Goal: Task Accomplishment & Management: Complete application form

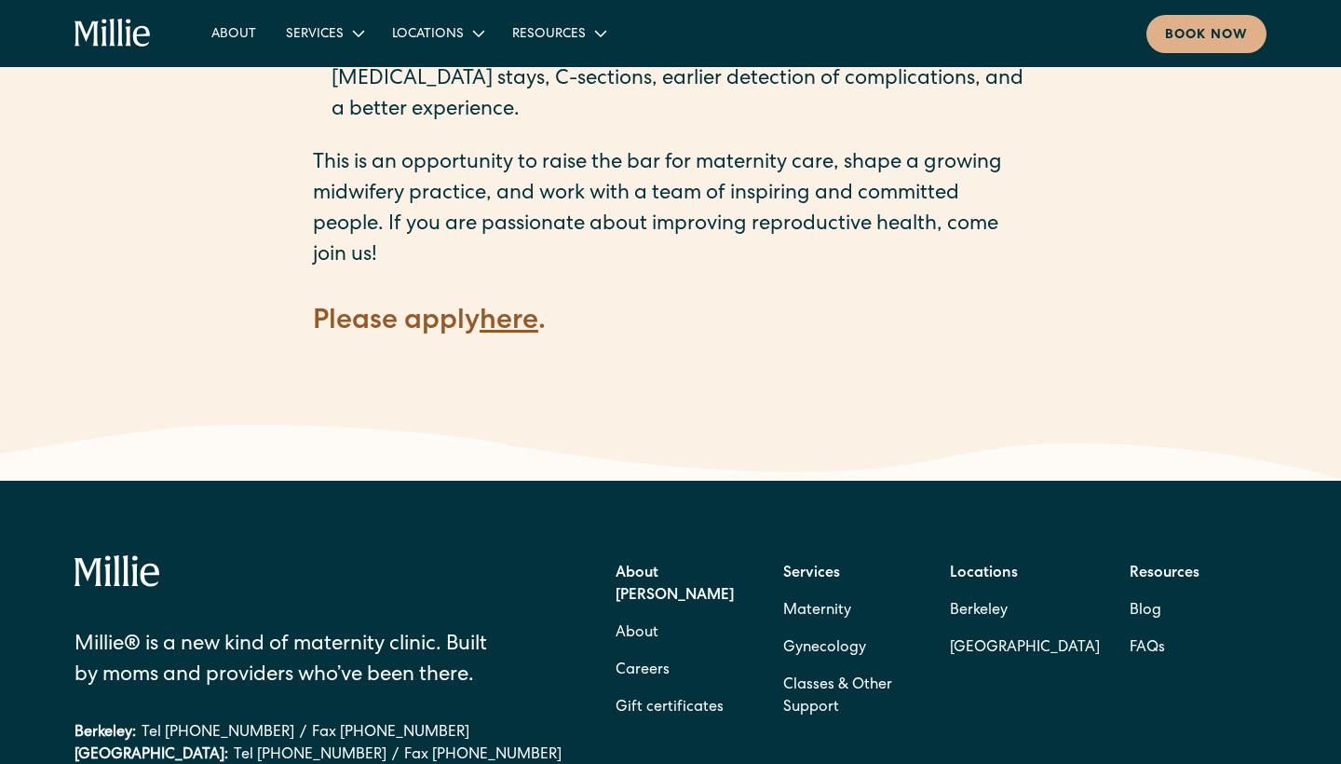
scroll to position [2660, 0]
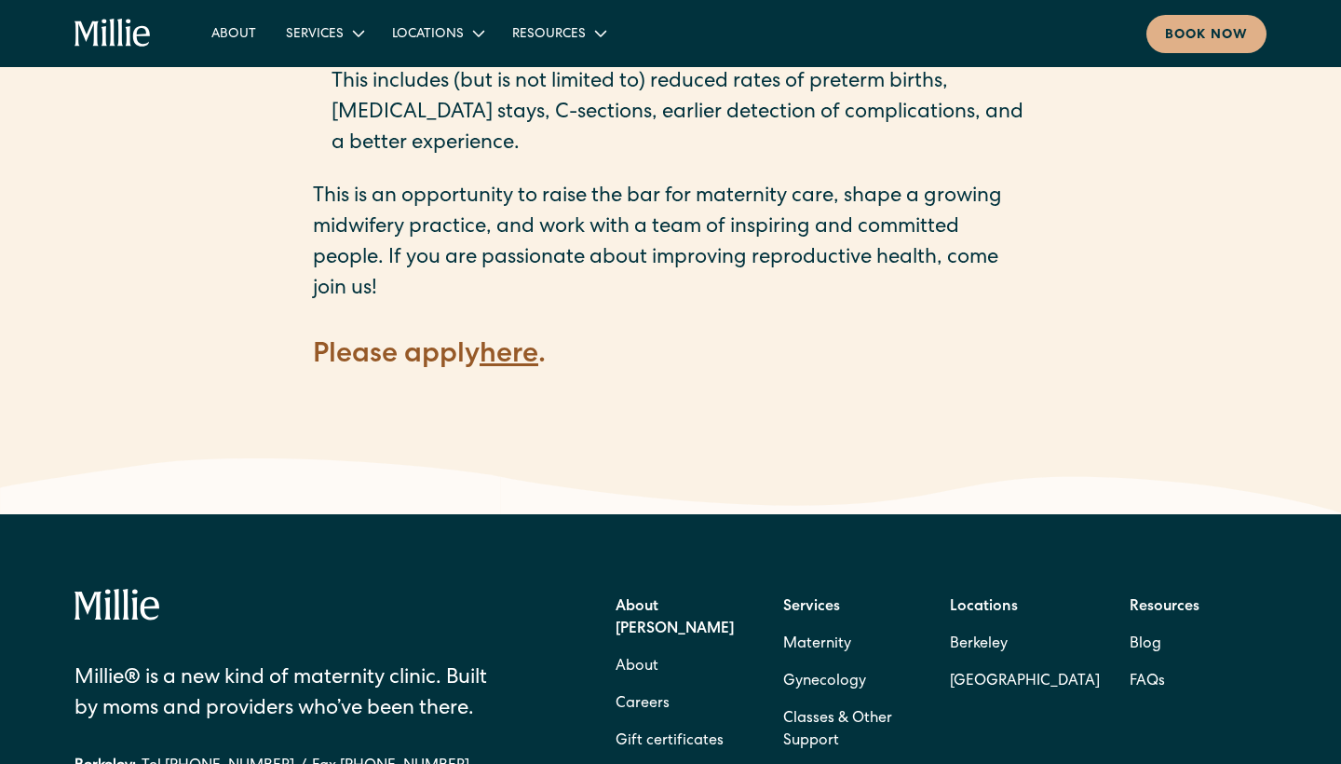
click at [525, 342] on strong "here" at bounding box center [509, 356] width 59 height 28
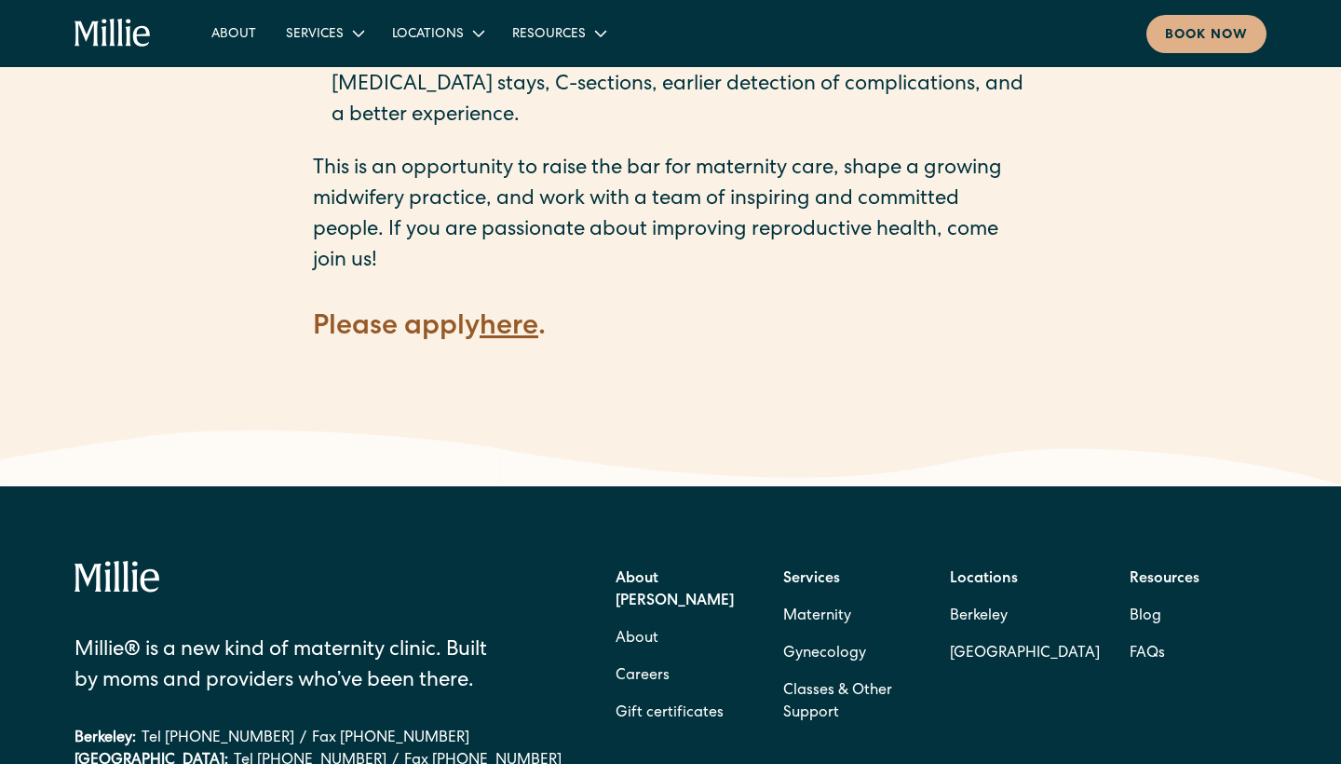
scroll to position [2687, 0]
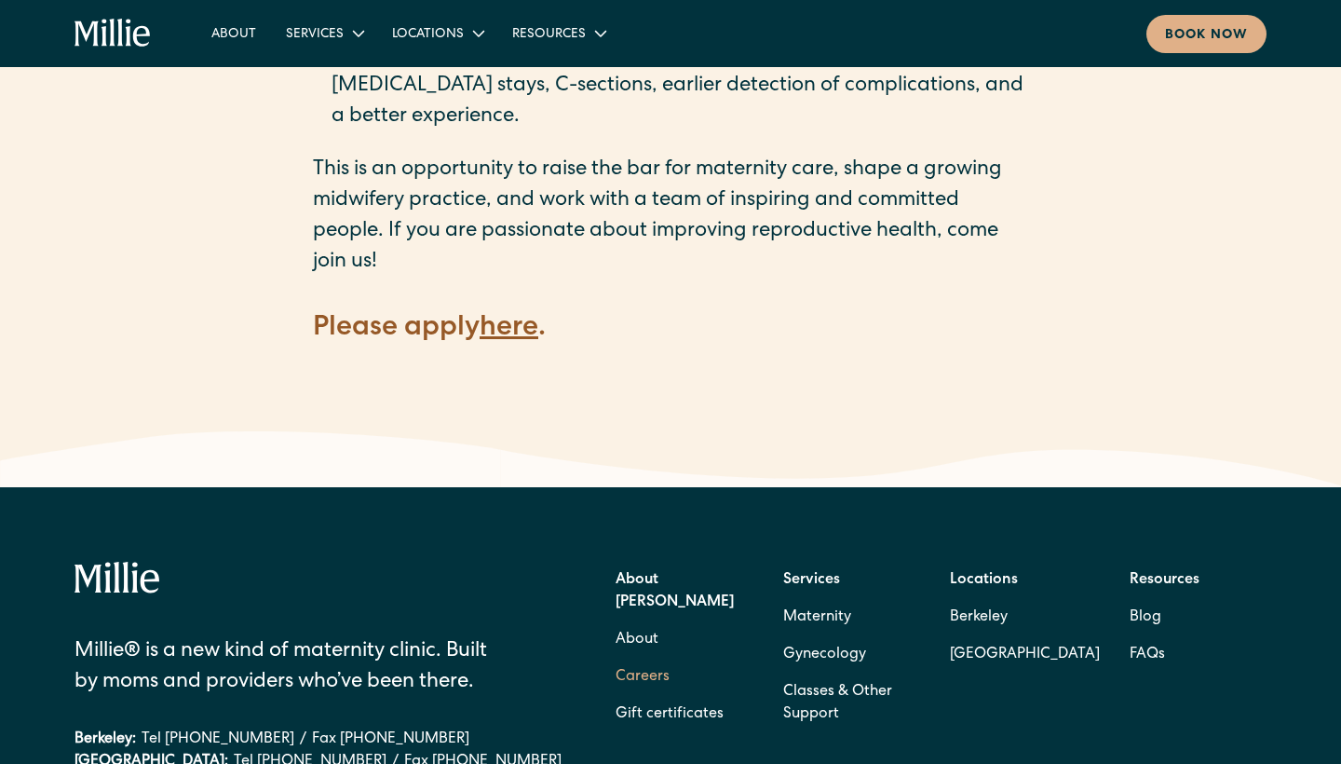
click at [646, 658] on link "Careers" at bounding box center [643, 676] width 54 height 37
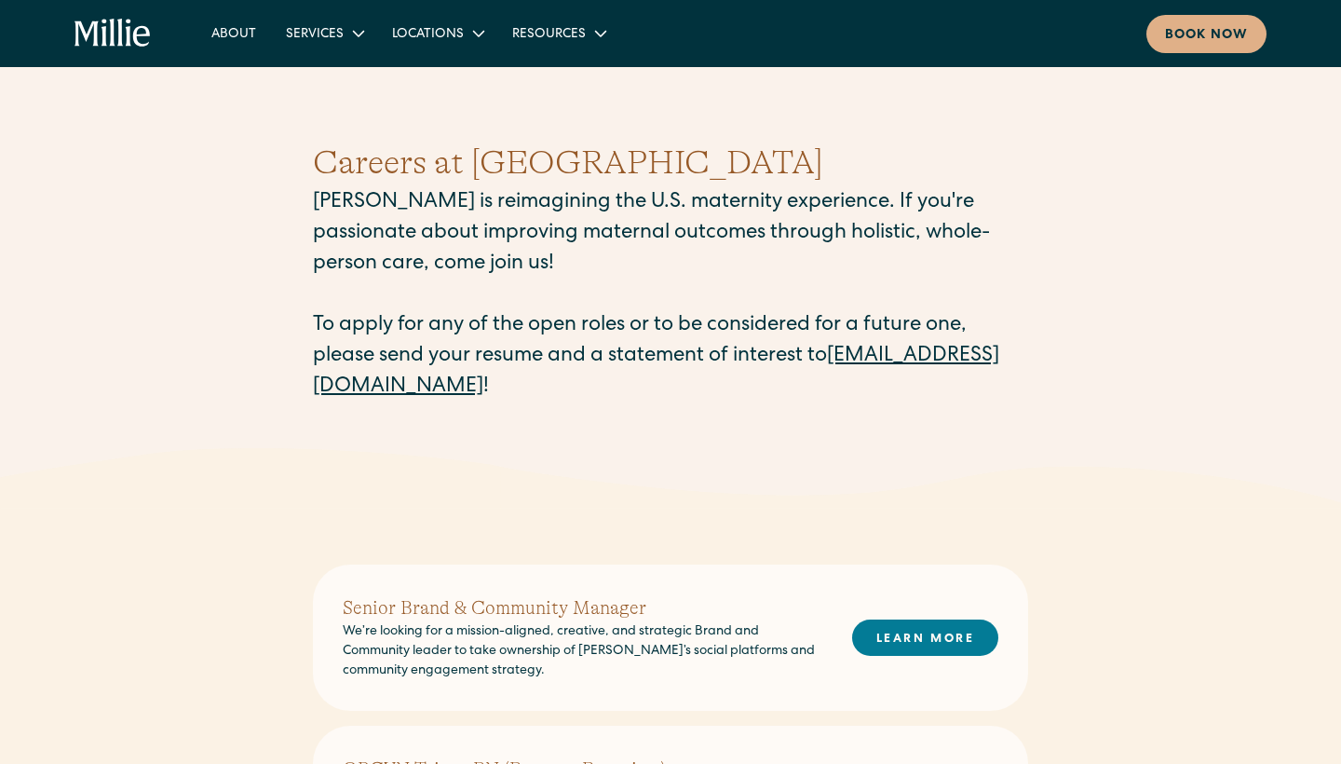
click at [482, 390] on link "careers@millieclinic.com" at bounding box center [656, 371] width 686 height 51
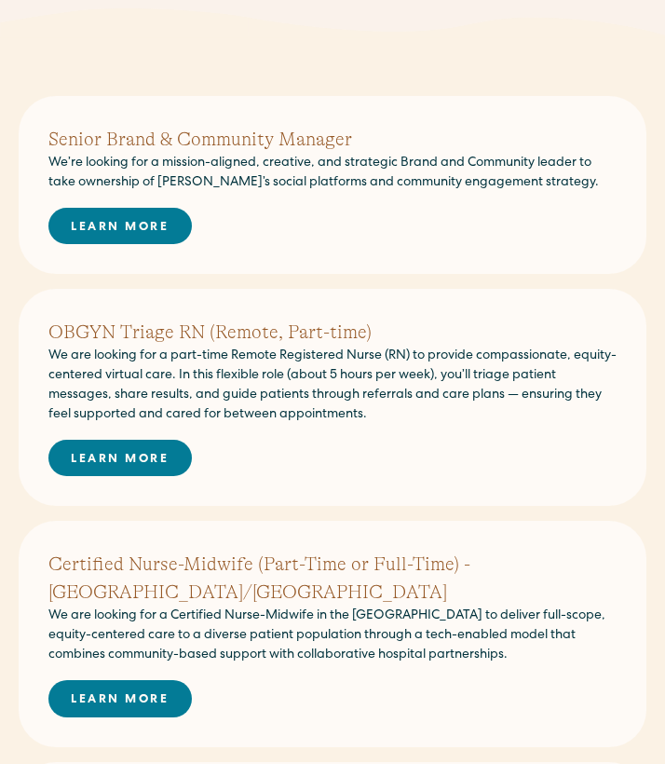
scroll to position [401, 0]
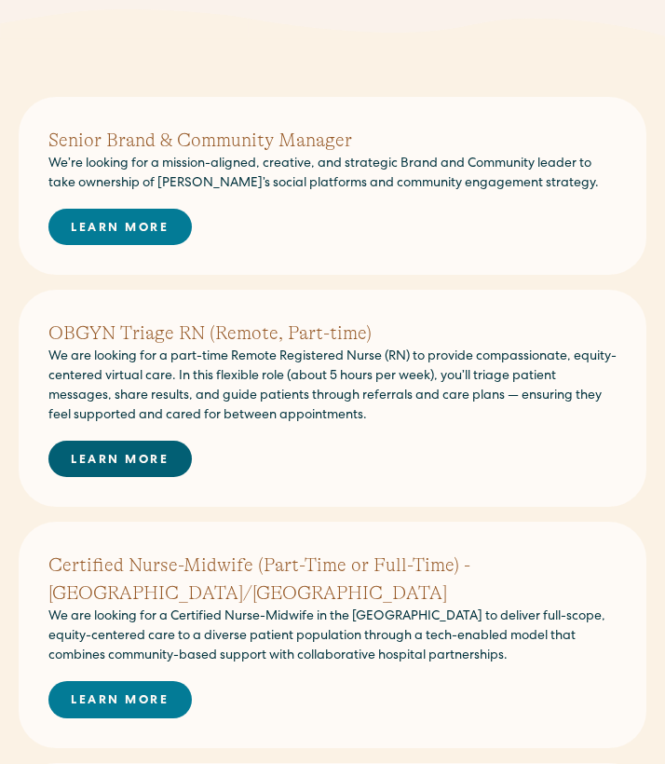
click at [139, 449] on link "LEARN MORE" at bounding box center [119, 459] width 143 height 36
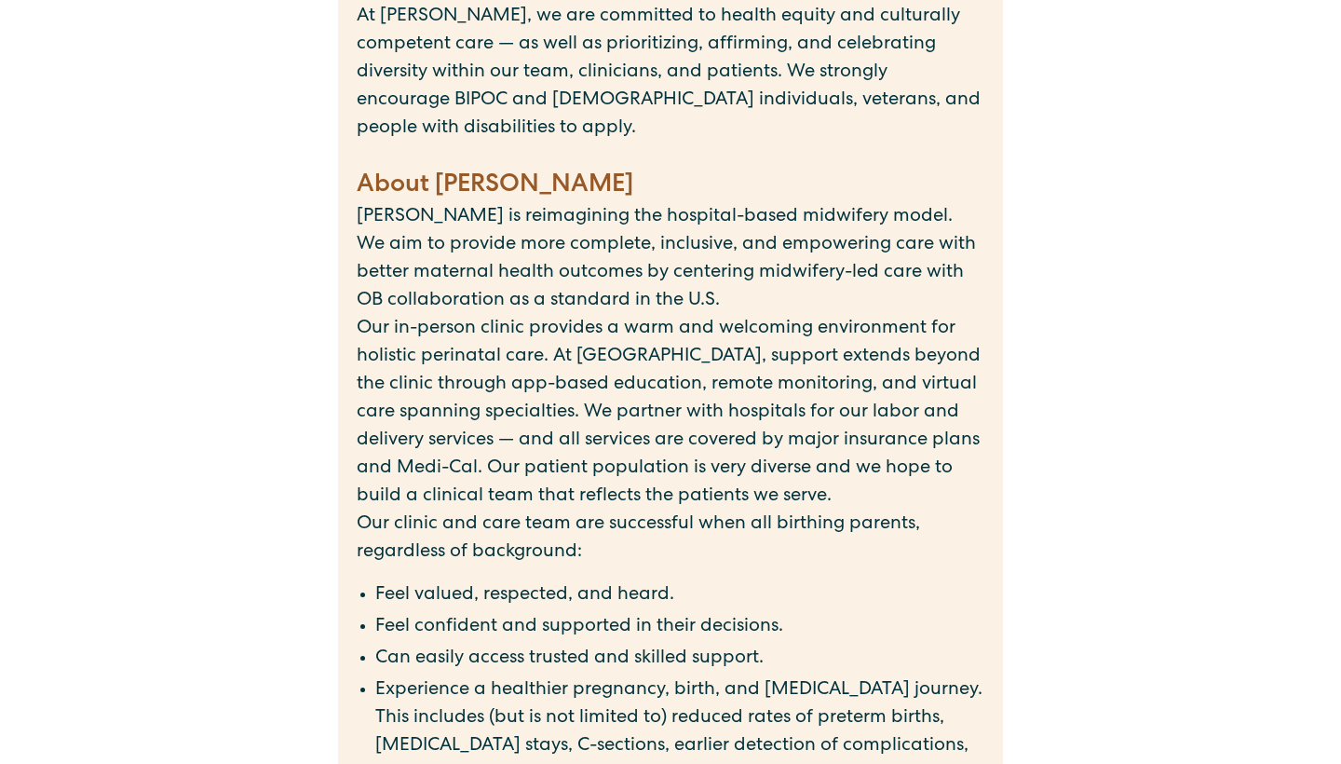
scroll to position [1840, 0]
